Goal: Task Accomplishment & Management: Manage account settings

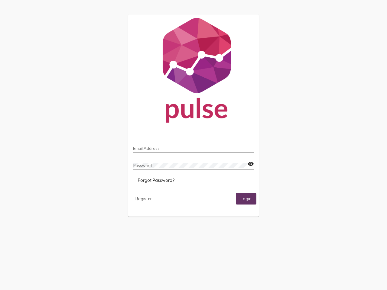
click at [193, 147] on input "Email Address" at bounding box center [193, 148] width 121 height 5
click at [251, 164] on mat-icon "visibility" at bounding box center [251, 163] width 6 height 7
click at [156, 180] on span "Forgot Password?" at bounding box center [156, 180] width 37 height 5
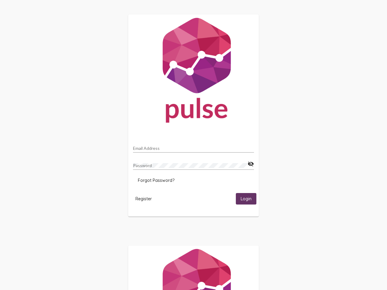
click at [144, 199] on span "Register" at bounding box center [143, 198] width 16 height 5
click at [246, 199] on span "Login" at bounding box center [246, 198] width 11 height 5
